Goal: Information Seeking & Learning: Learn about a topic

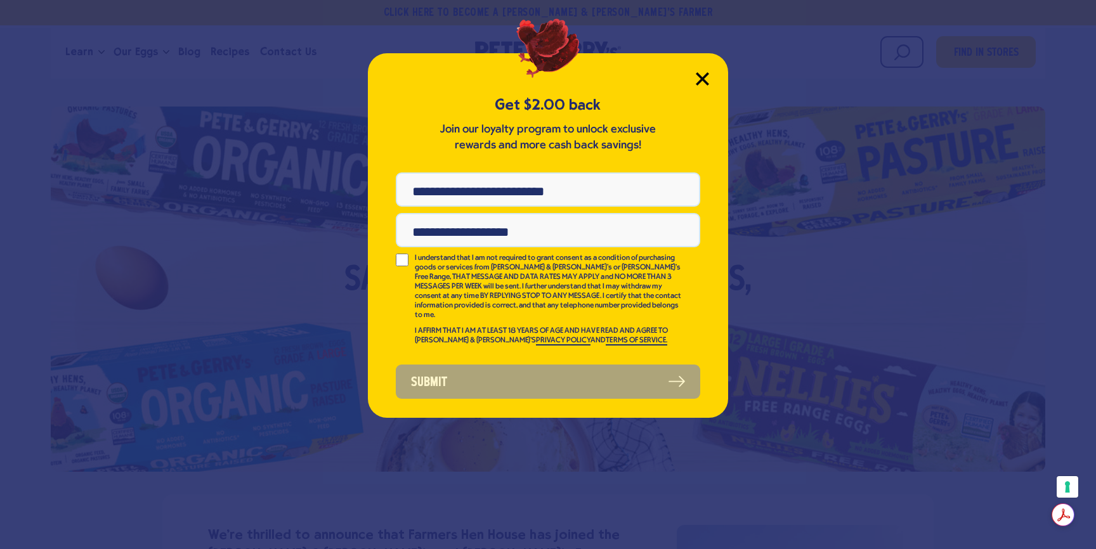
click at [702, 77] on icon "Close Modal" at bounding box center [702, 78] width 11 height 11
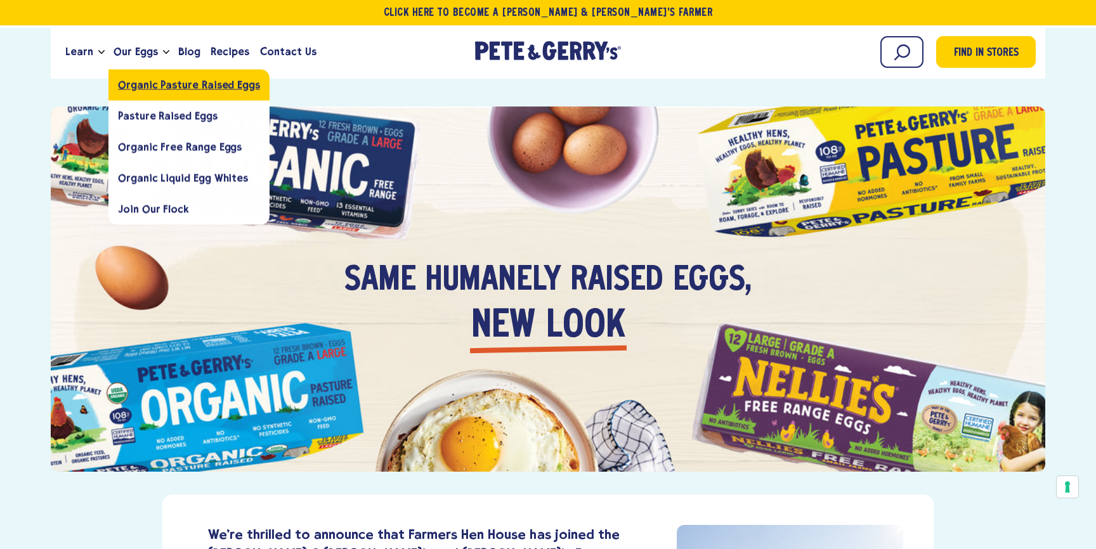
click at [143, 86] on span "Organic Pasture Raised Eggs" at bounding box center [189, 85] width 142 height 12
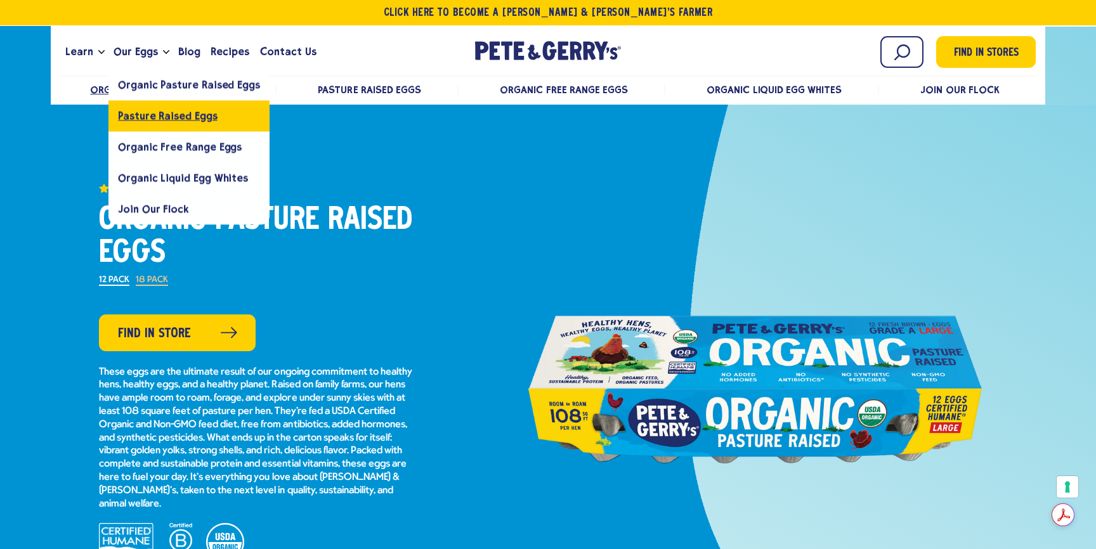
click at [147, 115] on span "Pasture Raised Eggs" at bounding box center [167, 116] width 99 height 12
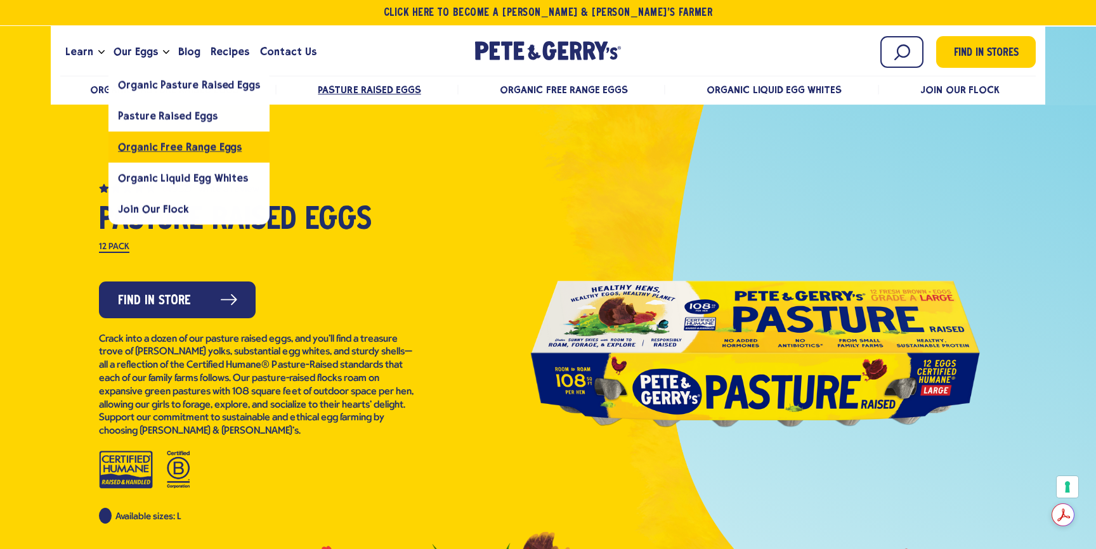
click at [155, 150] on span "Organic Free Range Eggs" at bounding box center [180, 147] width 124 height 12
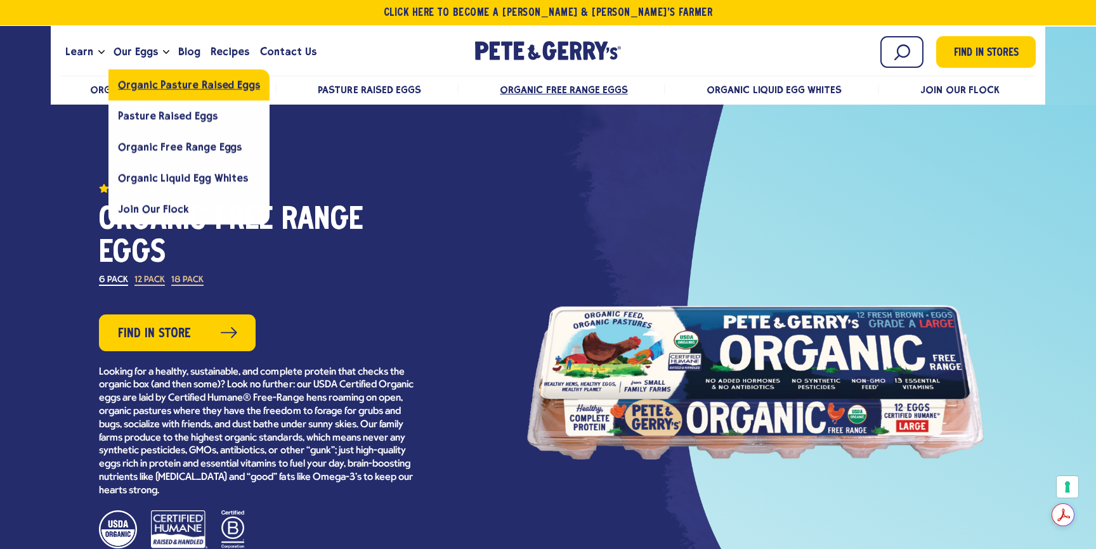
click at [163, 85] on span "Organic Pasture Raised Eggs" at bounding box center [189, 85] width 142 height 12
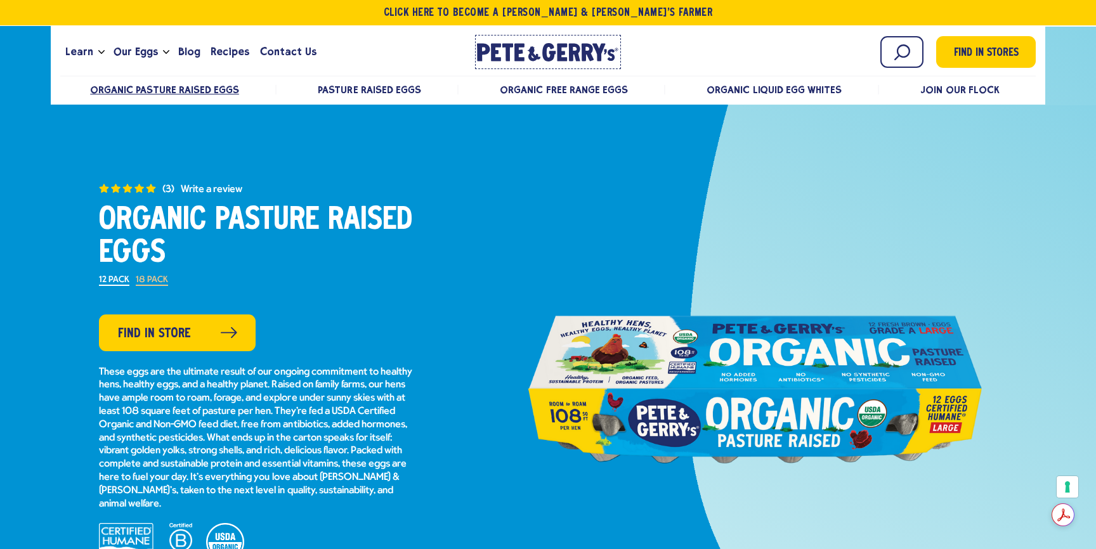
click at [518, 36] on link "[PERSON_NAME] & [PERSON_NAME]'s Homepage" at bounding box center [548, 52] width 146 height 34
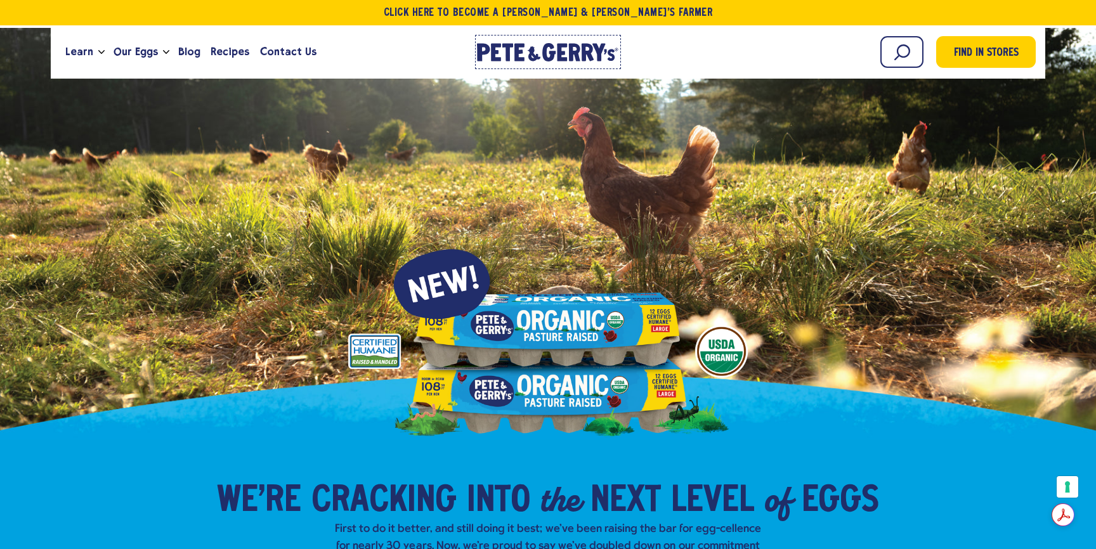
click at [543, 46] on icon "[PERSON_NAME] & [PERSON_NAME]'s Homepage" at bounding box center [548, 52] width 142 height 18
click at [506, 53] on icon at bounding box center [508, 53] width 11 height 18
